Goal: Information Seeking & Learning: Check status

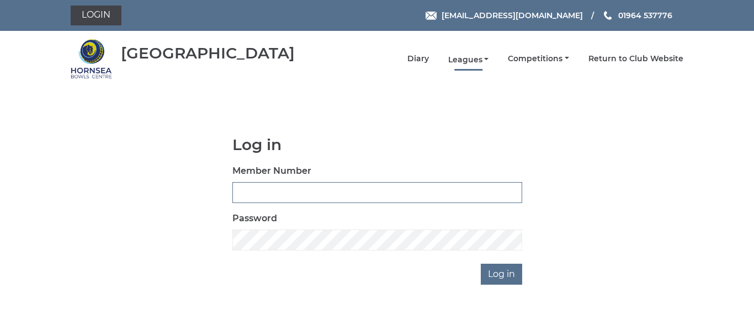
type input "0086"
click at [468, 59] on link "Leagues" at bounding box center [468, 60] width 41 height 10
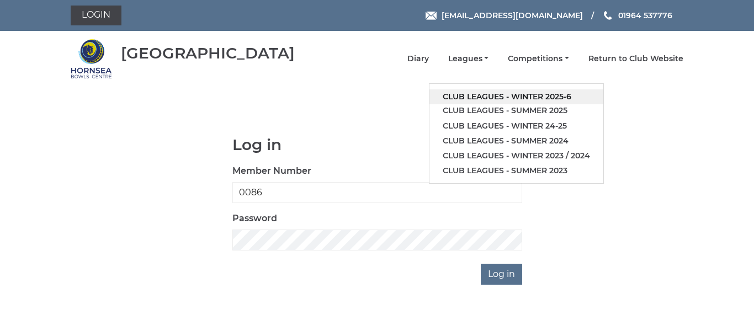
click at [489, 97] on link "Club leagues - Winter 2025-6" at bounding box center [517, 96] width 174 height 15
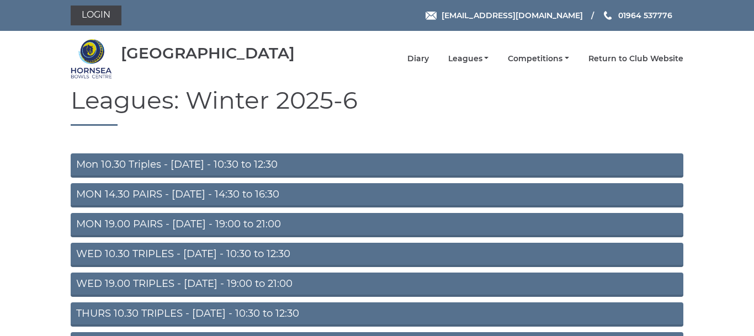
click at [283, 219] on link "MON 19.00 PAIRS - [DATE] - 19:00 to 21:00" at bounding box center [377, 225] width 613 height 24
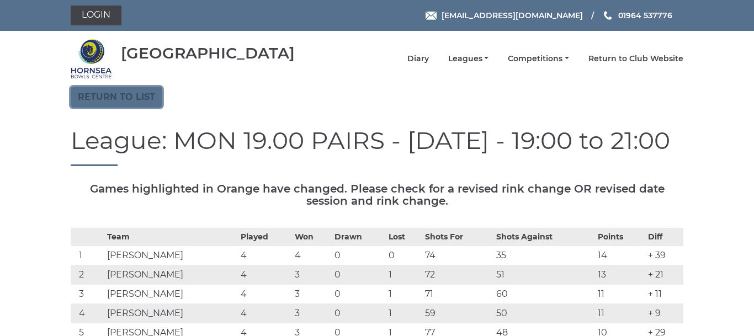
click at [144, 93] on link "Return to list" at bounding box center [117, 97] width 92 height 21
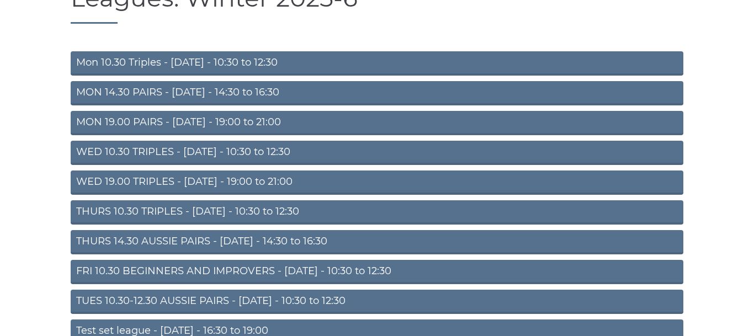
scroll to position [133, 0]
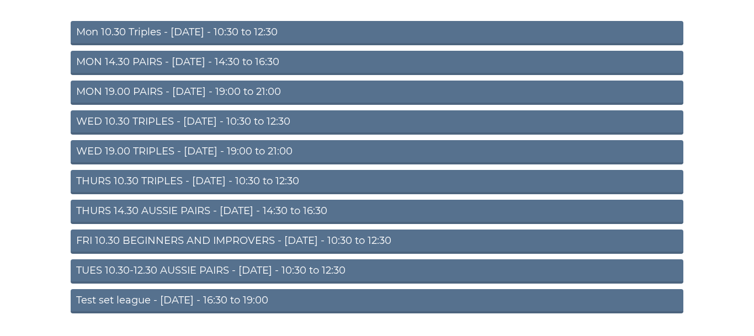
click at [311, 267] on link "TUES 10.30-12.30 AUSSIE PAIRS - [DATE] - 10:30 to 12:30" at bounding box center [377, 272] width 613 height 24
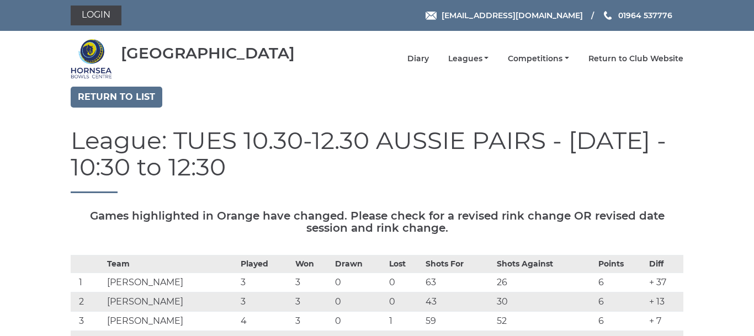
click at [311, 267] on th "Won" at bounding box center [313, 264] width 40 height 18
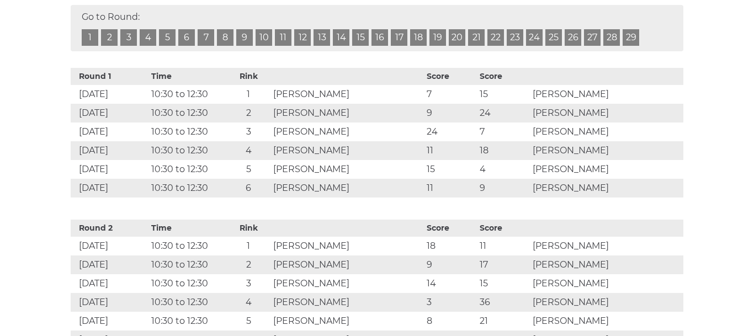
scroll to position [511, 0]
